Goal: Navigation & Orientation: Find specific page/section

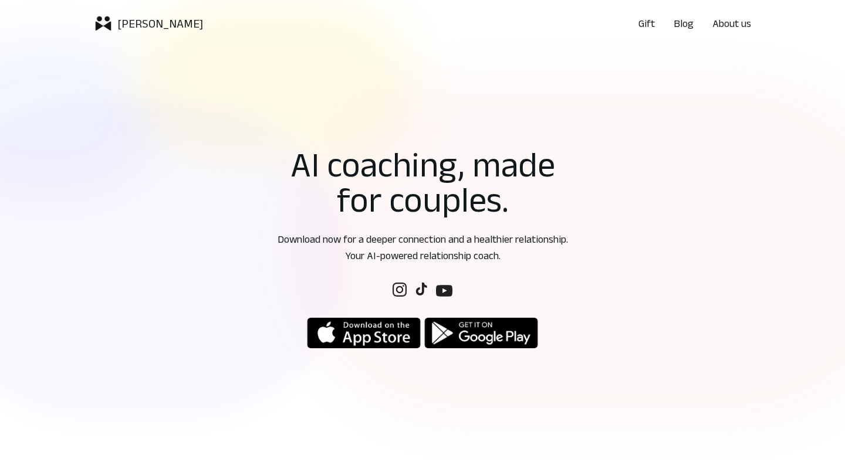
click at [651, 89] on div "AI coaching, made for couples. Download now for a deeper connection and a healt…" at bounding box center [422, 247] width 845 height 476
click at [730, 21] on p "About us" at bounding box center [731, 23] width 39 height 16
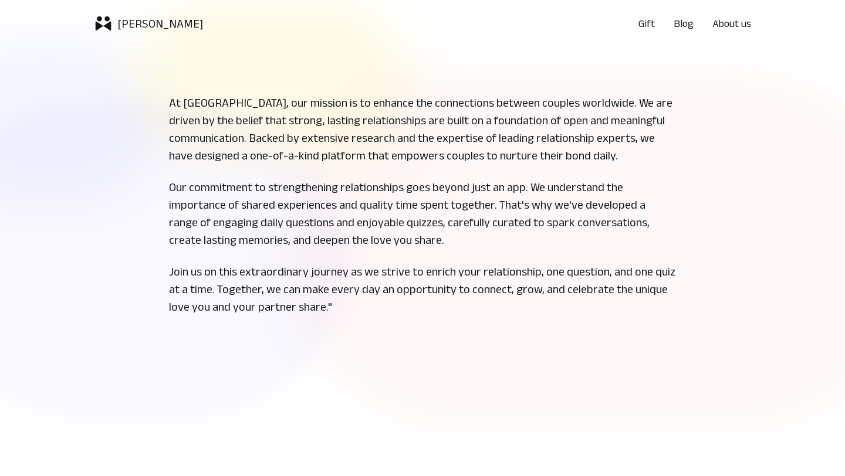
click at [648, 23] on p "Gift" at bounding box center [646, 23] width 16 height 16
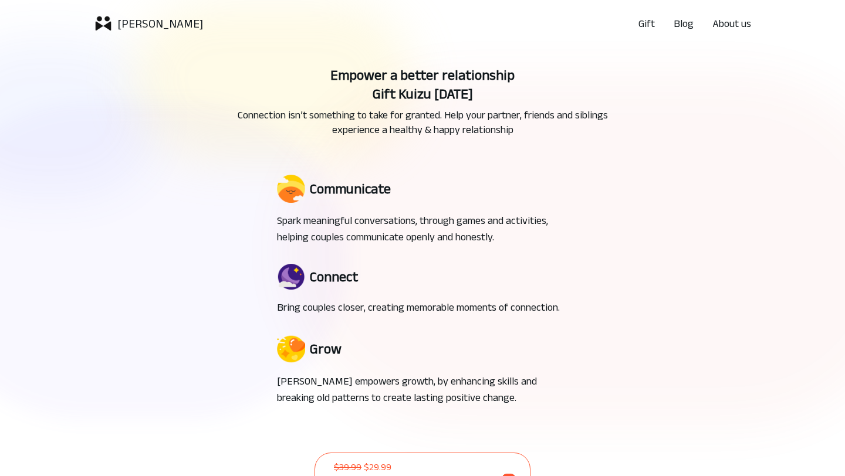
click at [117, 25] on p "[PERSON_NAME]" at bounding box center [160, 23] width 86 height 16
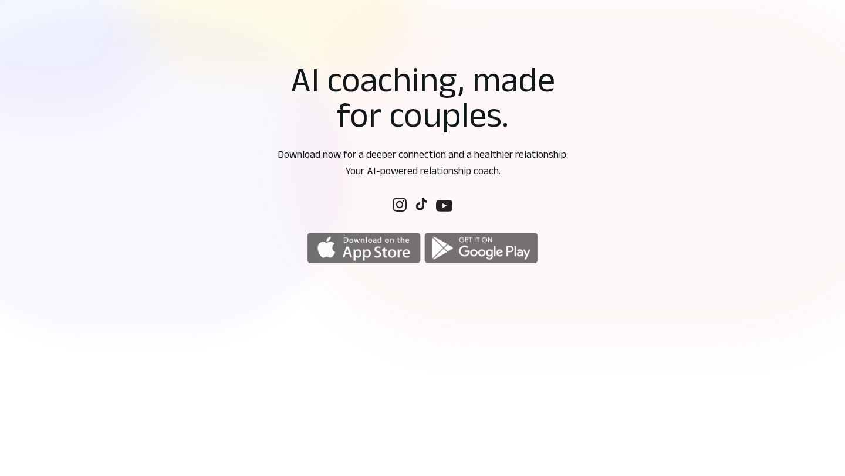
scroll to position [142, 0]
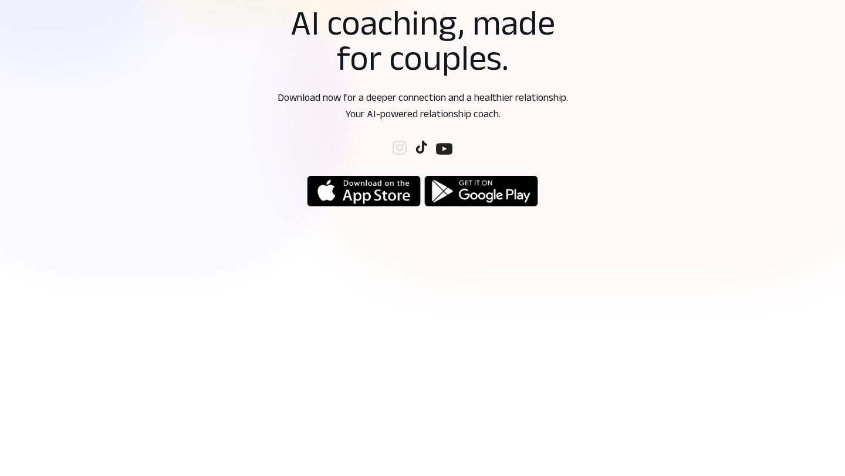
click at [403, 143] on img at bounding box center [400, 148] width 14 height 14
click at [549, 229] on div "AI coaching, made for couples. Download now for a deeper connection and a healt…" at bounding box center [422, 105] width 845 height 476
